Goal: Task Accomplishment & Management: Complete application form

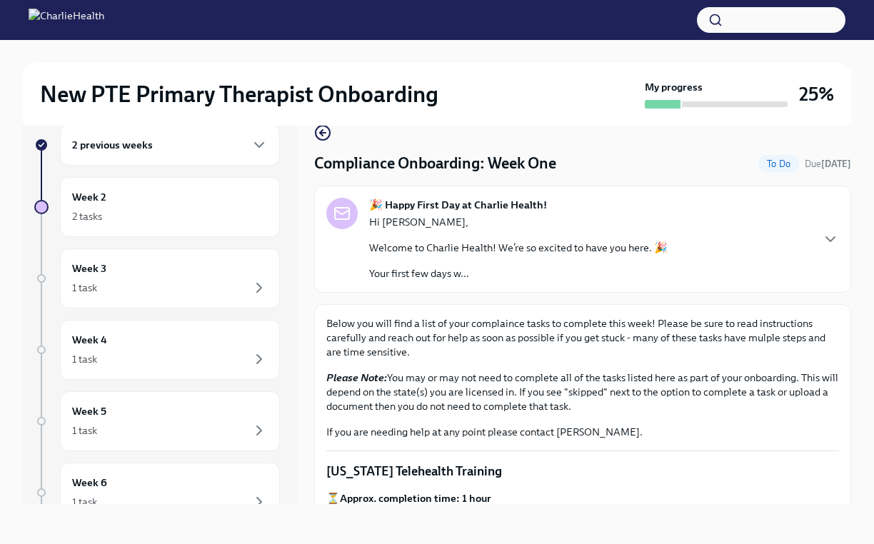
scroll to position [870, 0]
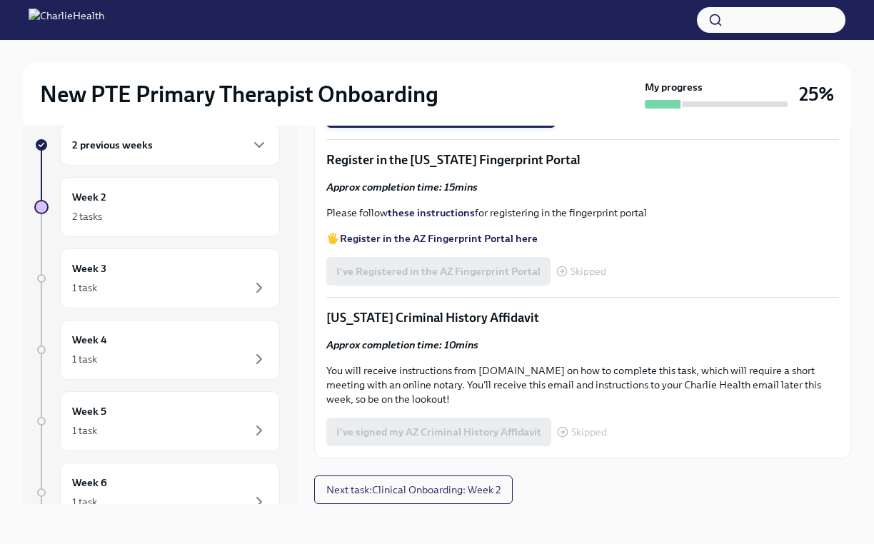
click at [411, 121] on span "Upload CPR/First Aid Training Certificate" at bounding box center [440, 113] width 209 height 14
click at [0, 0] on input "Upload CPR/First Aid Training Certificate" at bounding box center [0, 0] width 0 height 0
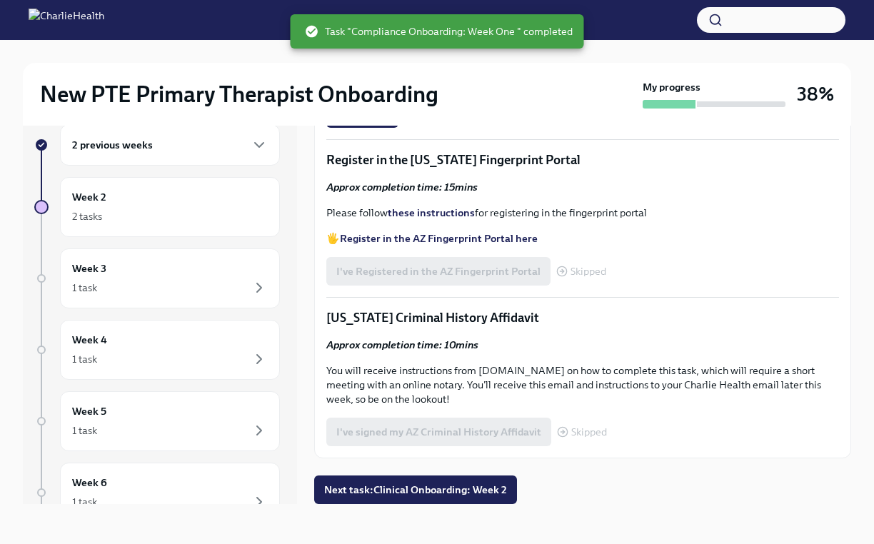
scroll to position [24, 0]
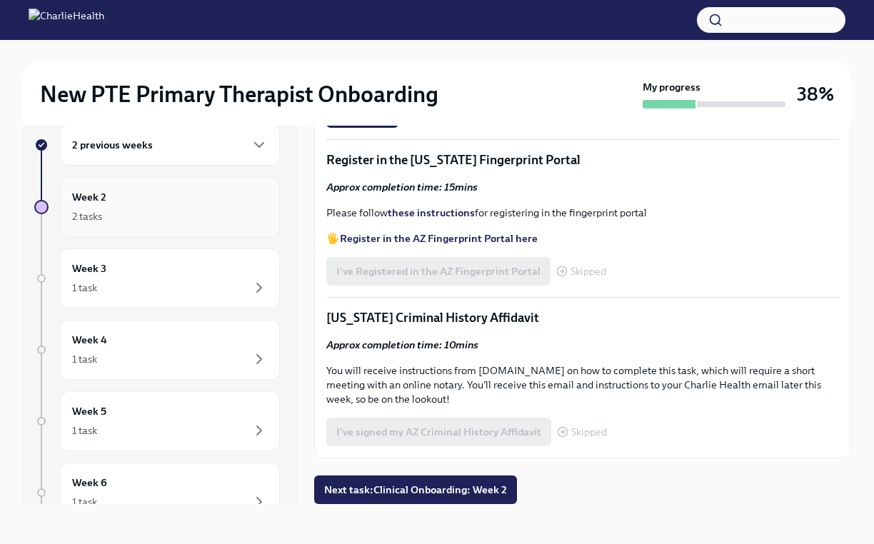
click at [194, 220] on div "2 tasks" at bounding box center [170, 216] width 196 height 17
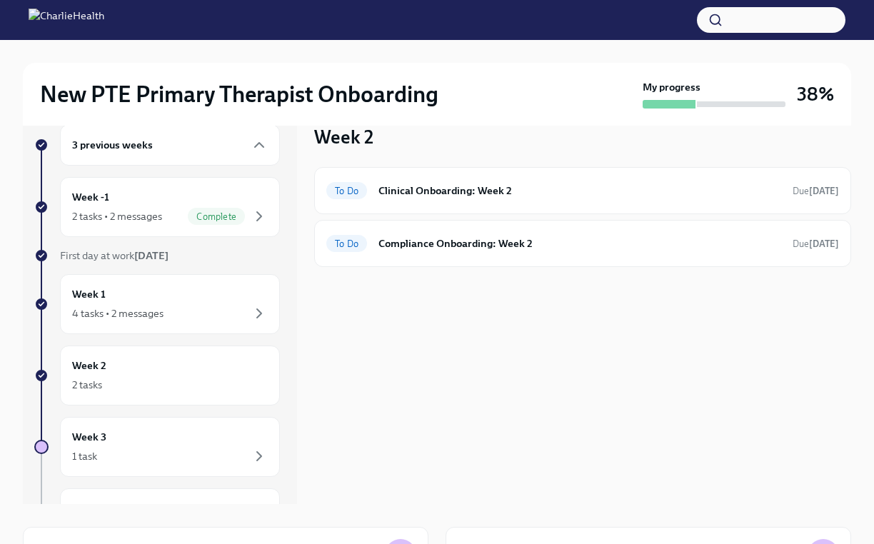
scroll to position [1, 0]
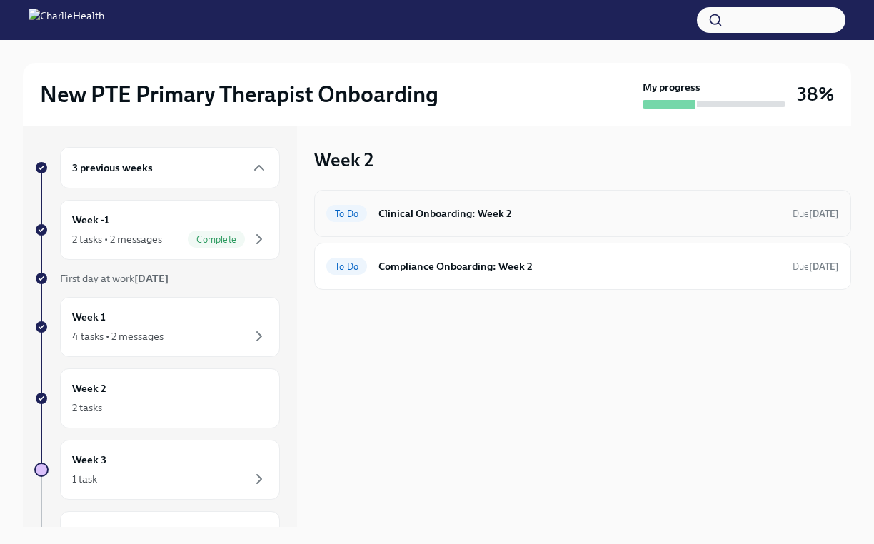
click at [394, 213] on h6 "Clinical Onboarding: Week 2" at bounding box center [579, 214] width 403 height 16
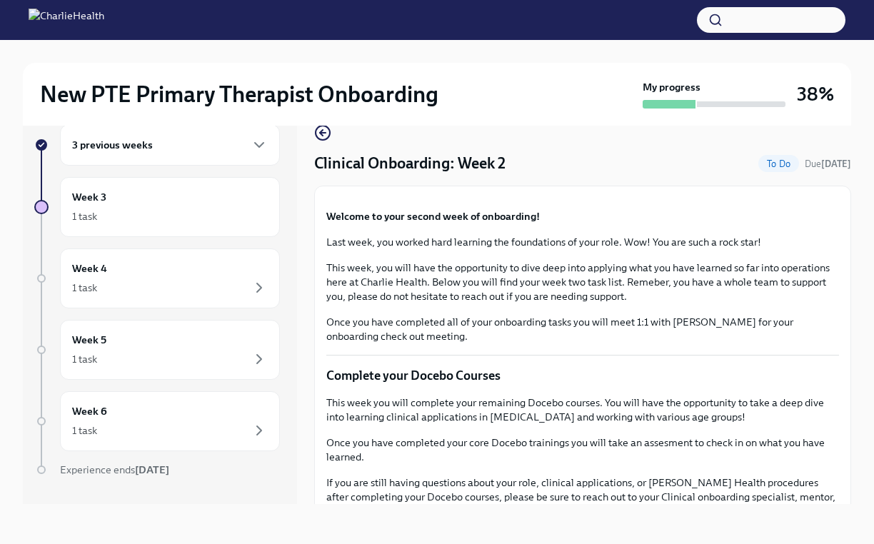
scroll to position [24, 0]
click at [493, 249] on p "Last week, you worked hard learning the foundations of your role. Wow! You are …" at bounding box center [582, 242] width 512 height 14
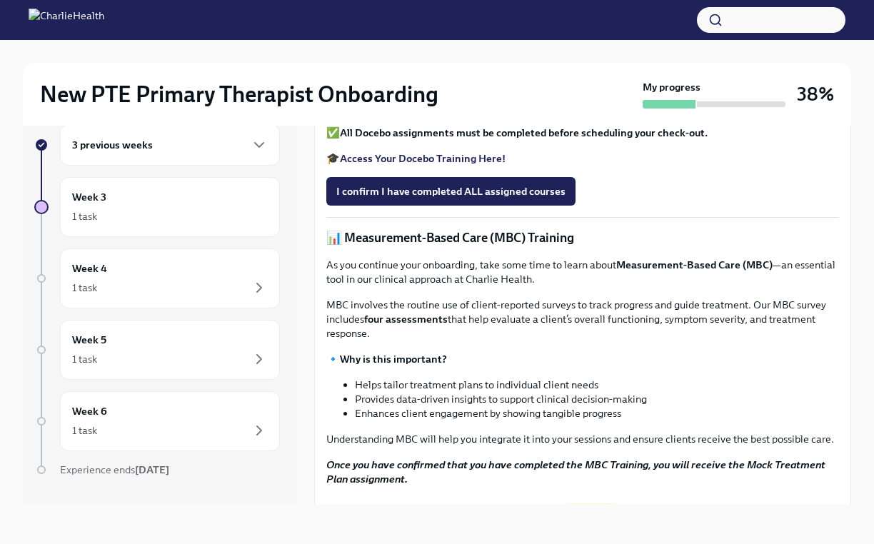
scroll to position [399, 0]
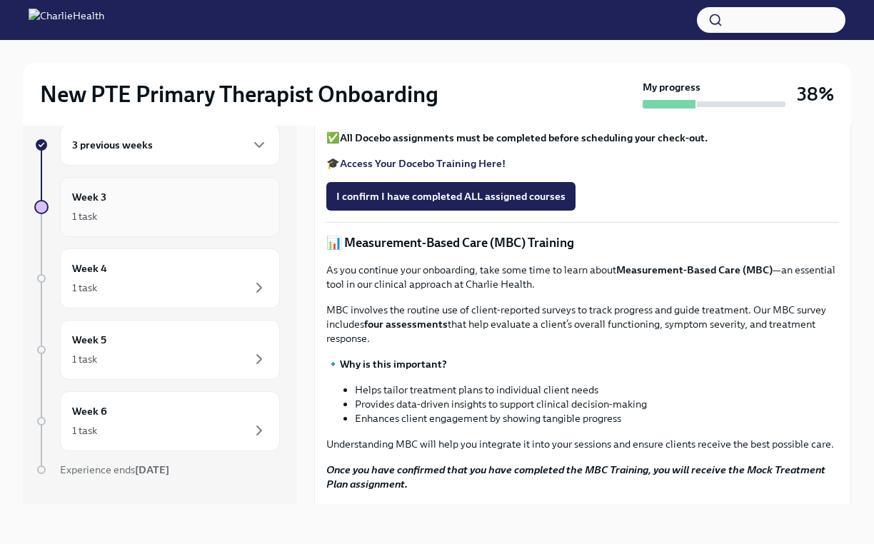
click at [184, 198] on div "Week 3 1 task" at bounding box center [170, 207] width 196 height 36
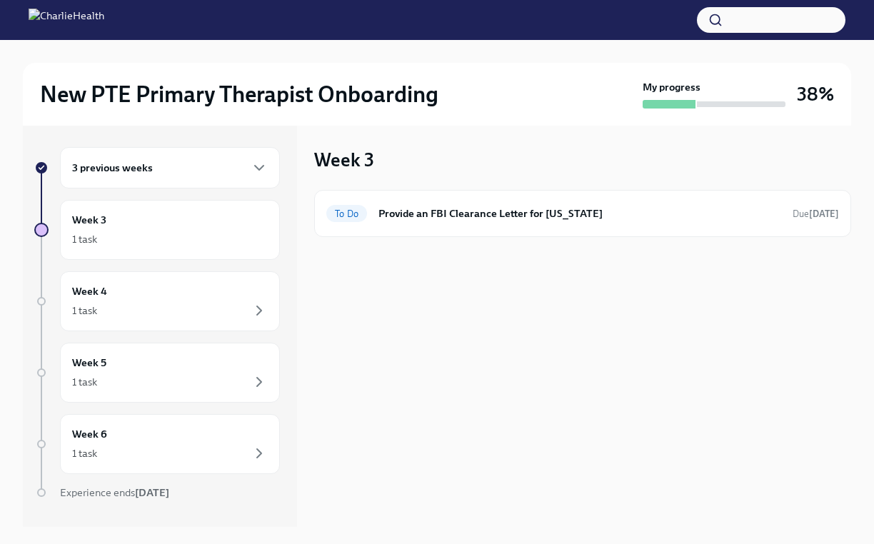
click at [187, 172] on div "3 previous weeks" at bounding box center [170, 167] width 196 height 17
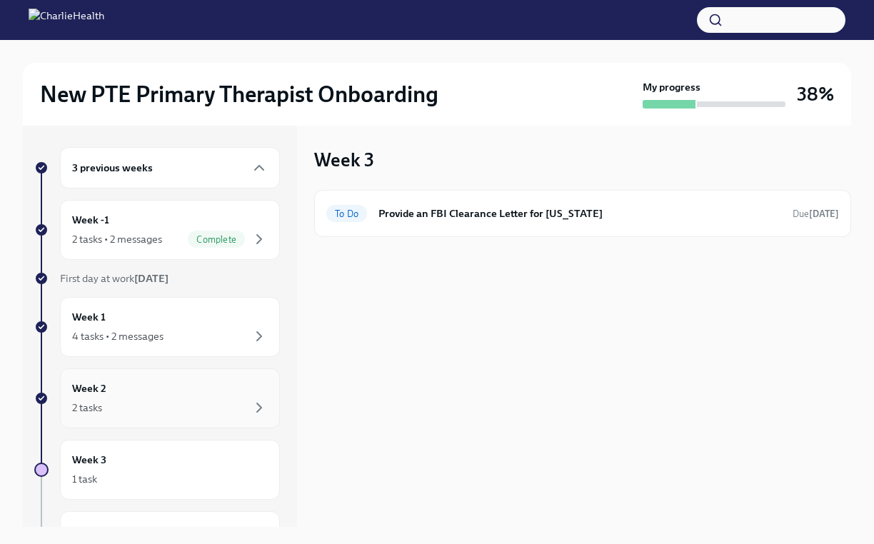
click at [127, 402] on div "2 tasks" at bounding box center [170, 407] width 196 height 17
click at [432, 268] on h6 "Compliance Onboarding: Week 2" at bounding box center [579, 266] width 403 height 16
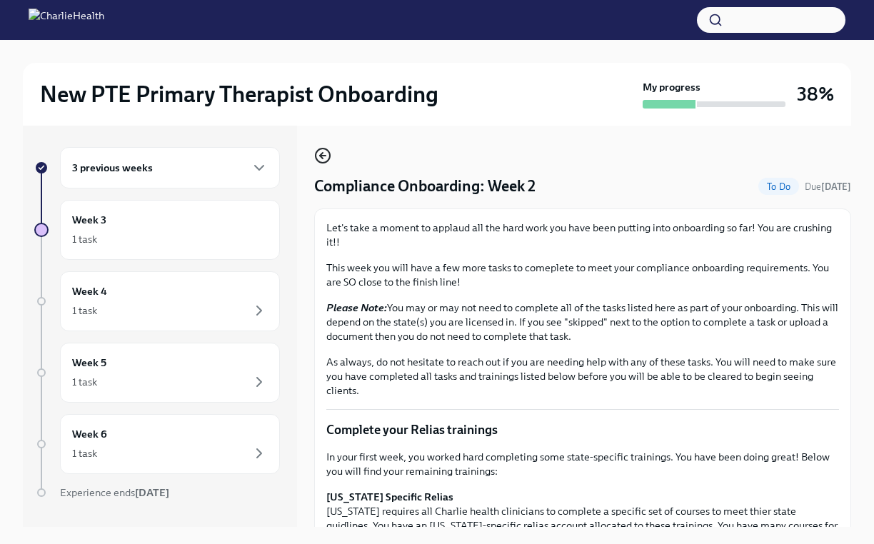
click at [323, 162] on circle "button" at bounding box center [322, 155] width 14 height 14
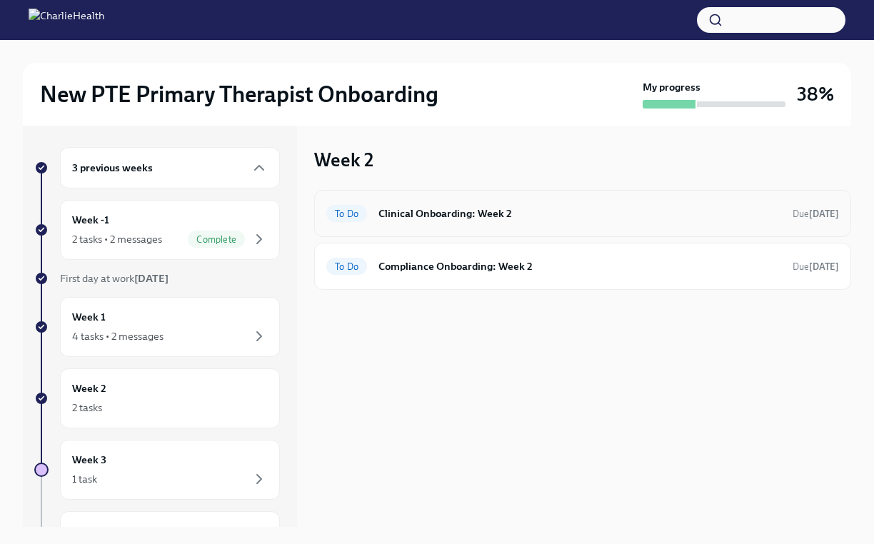
click at [383, 213] on h6 "Clinical Onboarding: Week 2" at bounding box center [579, 214] width 403 height 16
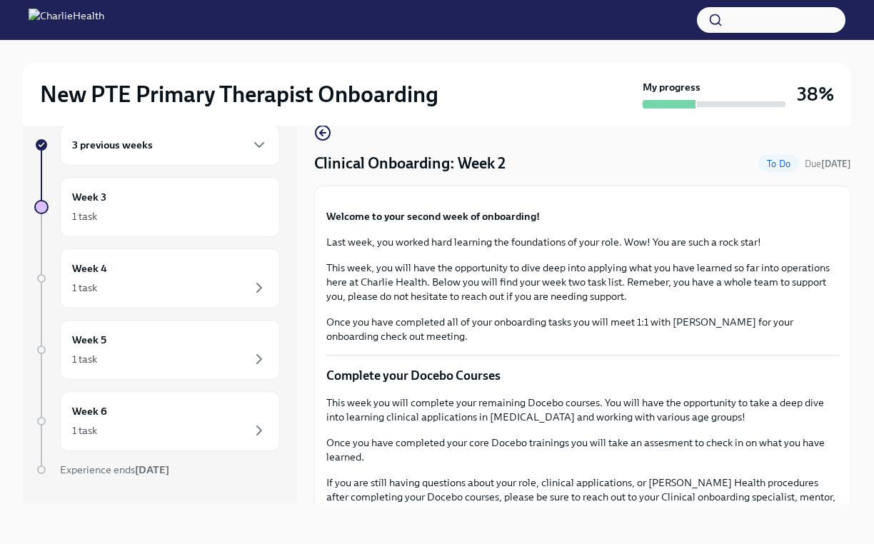
scroll to position [31, 0]
click at [459, 198] on button "Zoom image" at bounding box center [582, 198] width 512 height 0
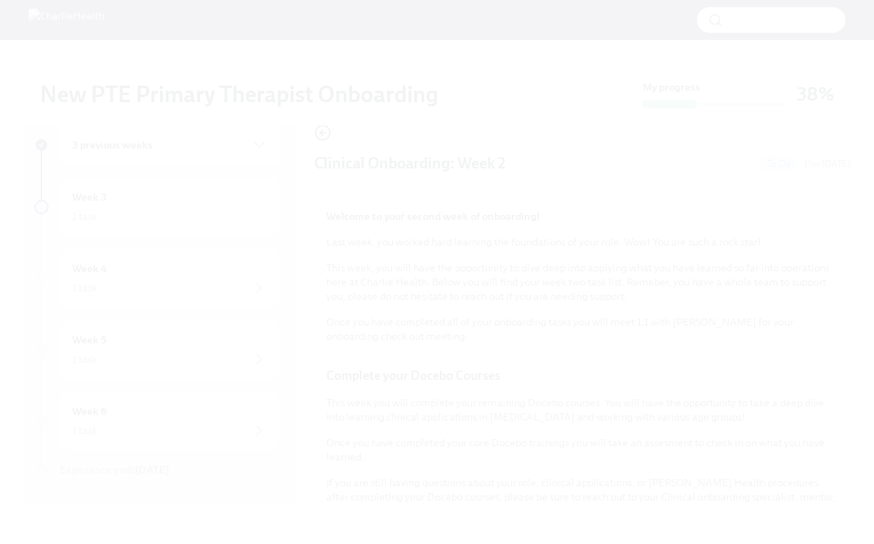
click at [208, 236] on button "Unzoom image" at bounding box center [437, 272] width 874 height 544
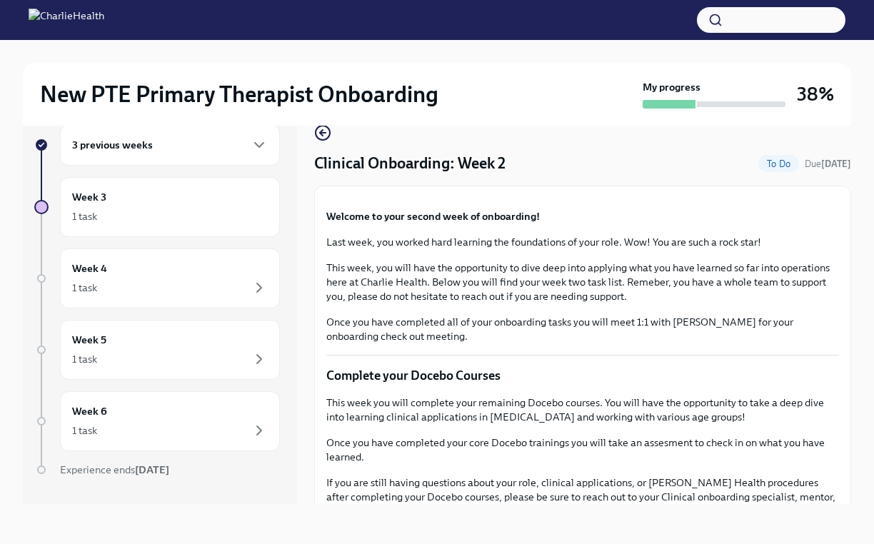
click at [394, 343] on div "Welcome to your second week of onboarding! Last week, you worked hard learning …" at bounding box center [582, 276] width 512 height 134
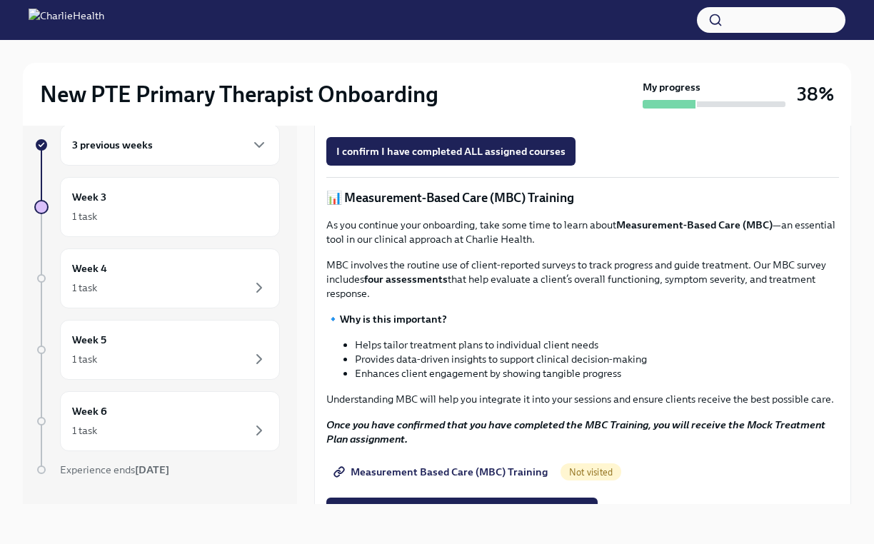
scroll to position [445, 0]
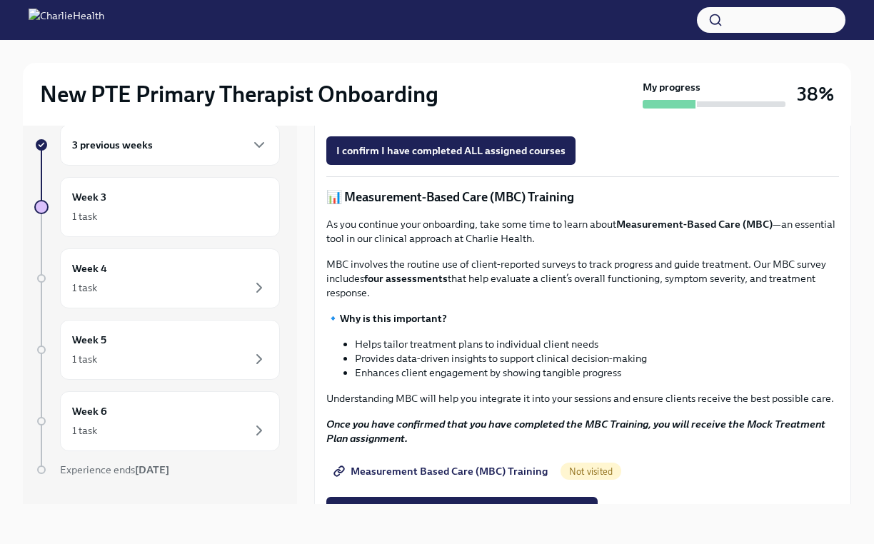
click at [476, 124] on strong "Access Your Docebo Training Here!" at bounding box center [423, 117] width 166 height 13
click at [438, 124] on strong "Access Your Docebo Training Here!" at bounding box center [423, 117] width 166 height 13
